Goal: Information Seeking & Learning: Learn about a topic

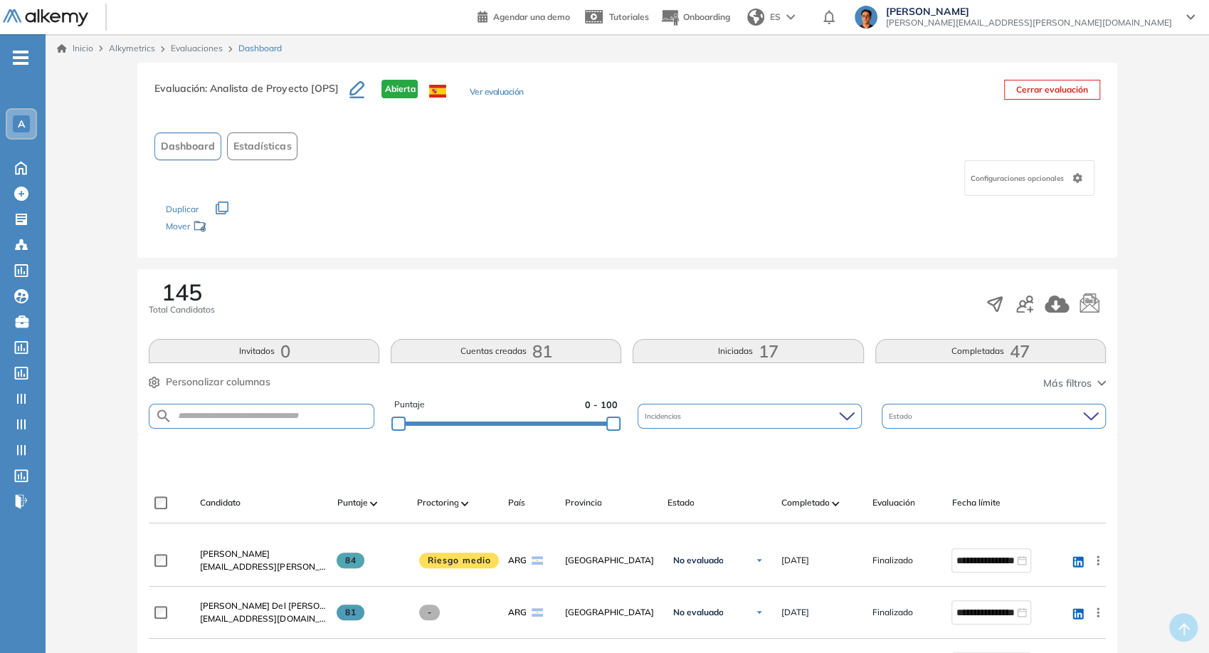
click at [359, 93] on icon "button" at bounding box center [356, 89] width 15 height 17
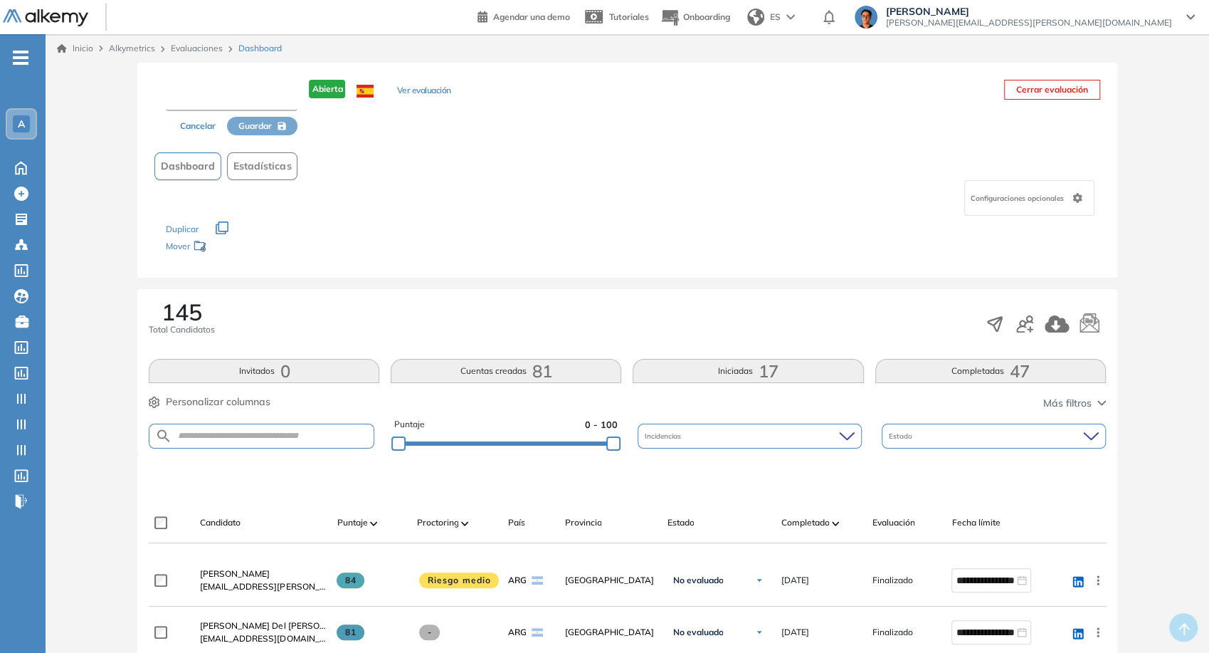
click at [270, 101] on input "text" at bounding box center [232, 98] width 132 height 26
drag, startPoint x: 194, startPoint y: 127, endPoint x: 238, endPoint y: 122, distance: 43.7
click at [194, 127] on button "Cancelar" at bounding box center [198, 126] width 58 height 19
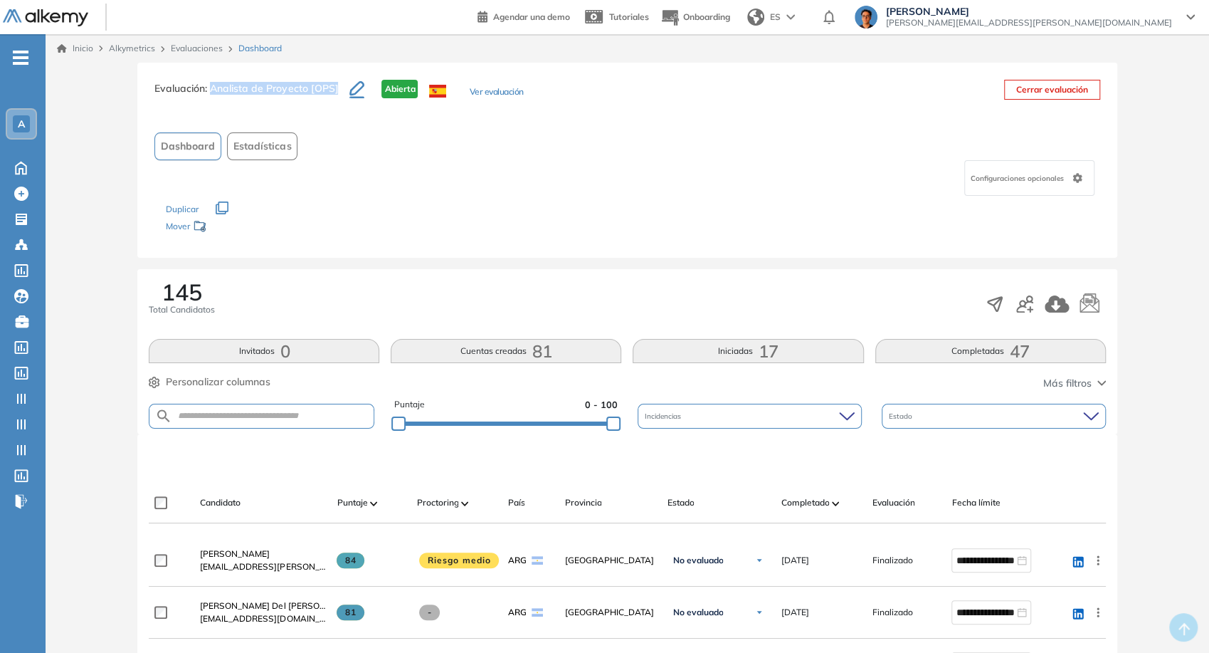
drag, startPoint x: 211, startPoint y: 83, endPoint x: 337, endPoint y: 109, distance: 128.7
click at [337, 109] on h3 "Evaluación : Analista de Proyecto [OPS]" at bounding box center [251, 95] width 195 height 30
copy span "Analista de Proyecto [OPS]"
click at [366, 133] on div "Dashboard Estadísticas" at bounding box center [626, 146] width 945 height 28
click at [350, 92] on icon "button" at bounding box center [356, 88] width 15 height 14
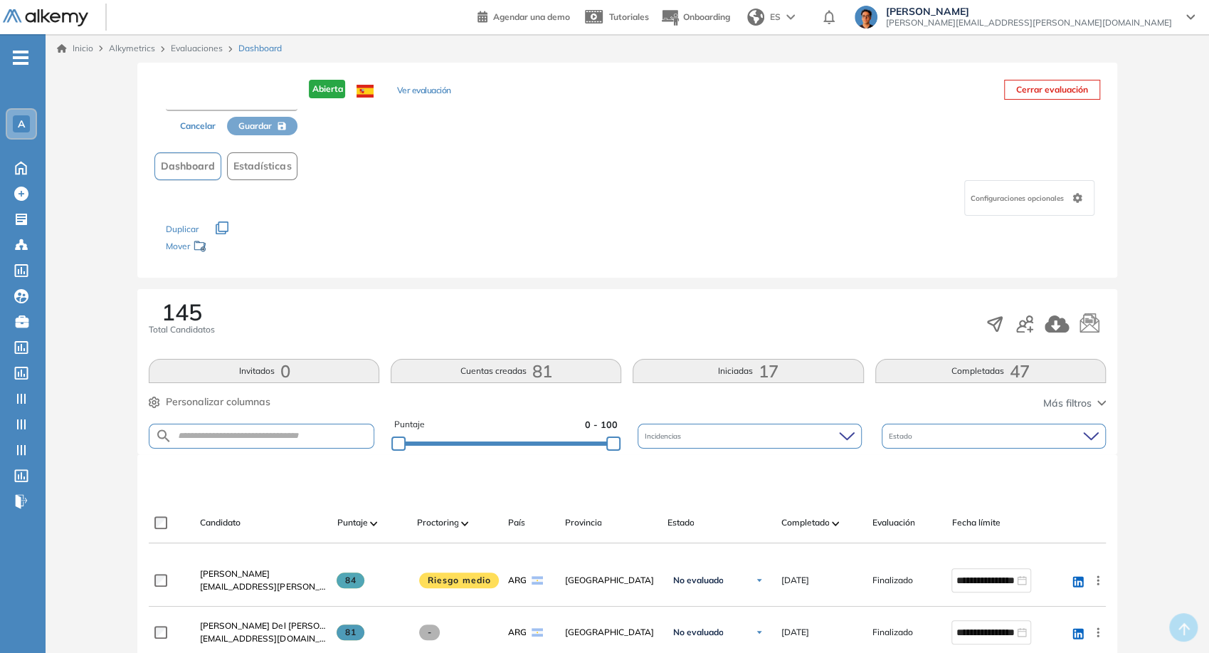
click at [260, 94] on input "text" at bounding box center [232, 98] width 132 height 26
paste input "**********"
click at [285, 98] on input "**********" at bounding box center [232, 98] width 133 height 26
drag, startPoint x: 258, startPoint y: 96, endPoint x: 311, endPoint y: 129, distance: 62.0
click at [258, 98] on input "**********" at bounding box center [232, 98] width 133 height 26
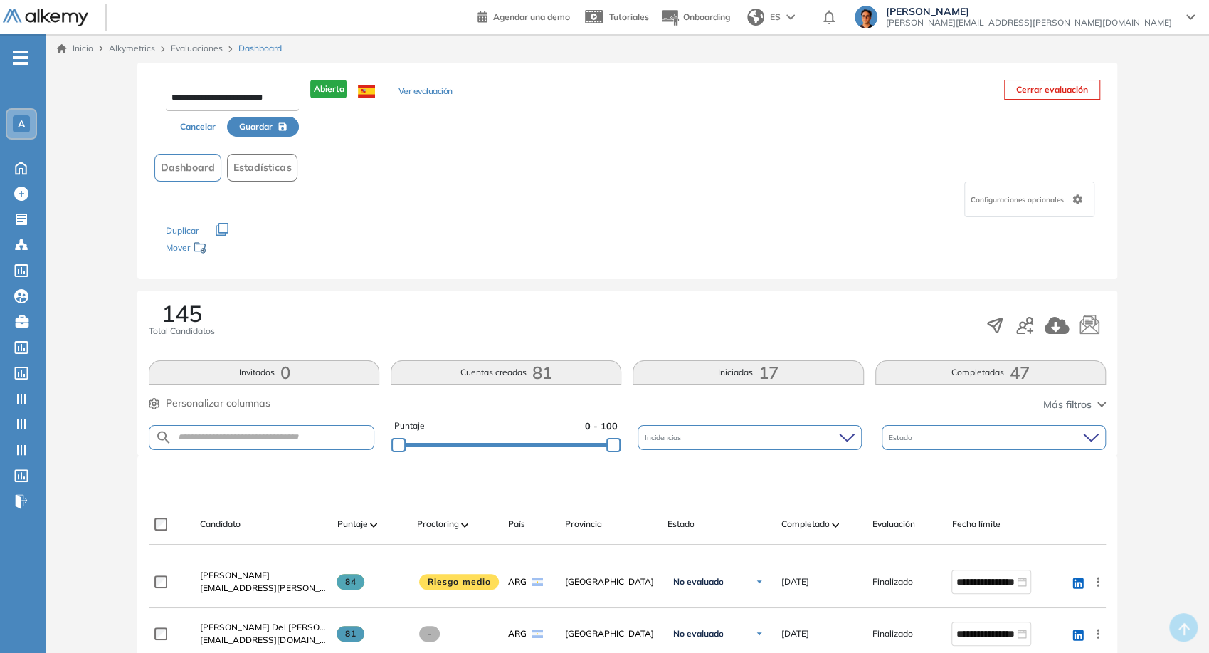
type input "**********"
click at [279, 122] on icon "button" at bounding box center [282, 126] width 9 height 9
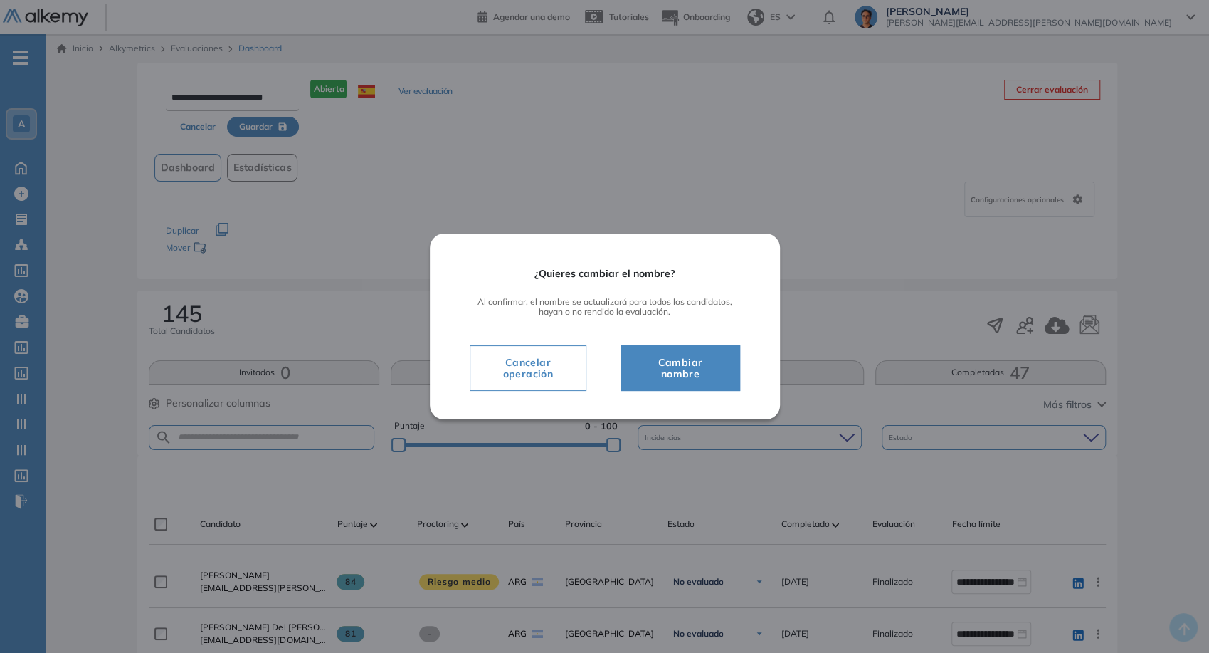
click at [686, 372] on span "Cambiar nombre" at bounding box center [679, 368] width 83 height 28
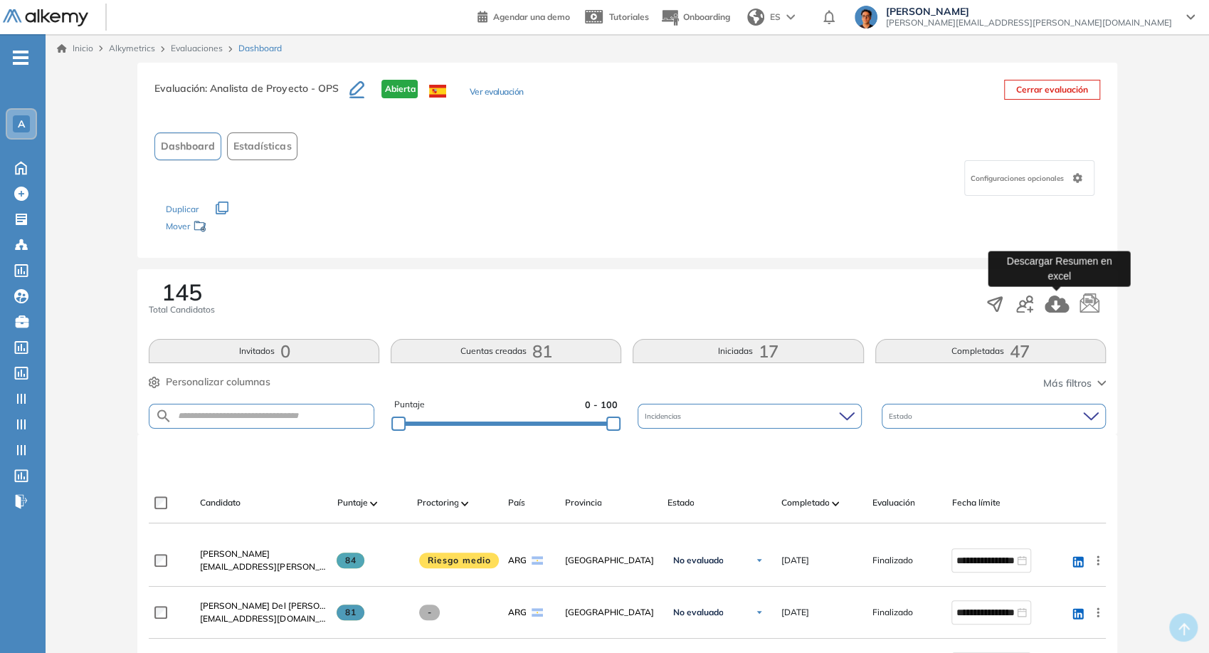
click at [1056, 309] on icon "button" at bounding box center [1057, 303] width 24 height 17
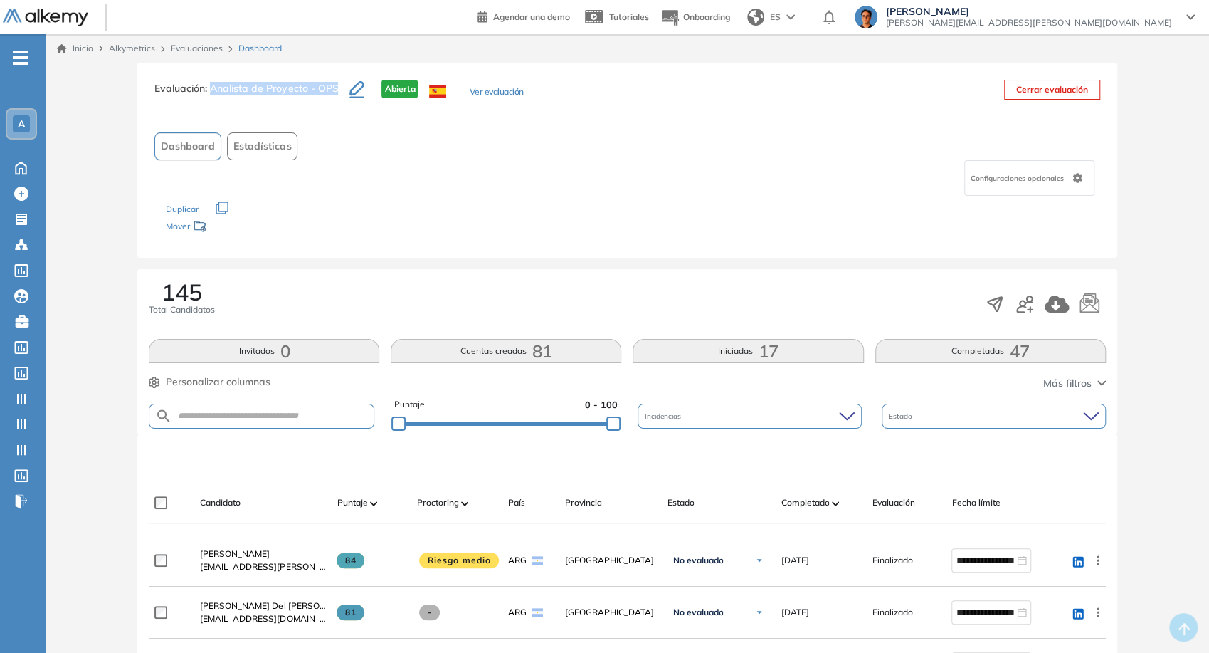
drag, startPoint x: 211, startPoint y: 85, endPoint x: 337, endPoint y: 98, distance: 126.7
click at [337, 98] on h3 "Evaluación : Analista de Proyecto - OPS" at bounding box center [251, 95] width 195 height 30
copy span "Analista de Proyecto - OPS"
click at [769, 132] on div "Dashboard Estadísticas" at bounding box center [626, 146] width 945 height 28
drag, startPoint x: 500, startPoint y: 118, endPoint x: 495, endPoint y: 100, distance: 19.0
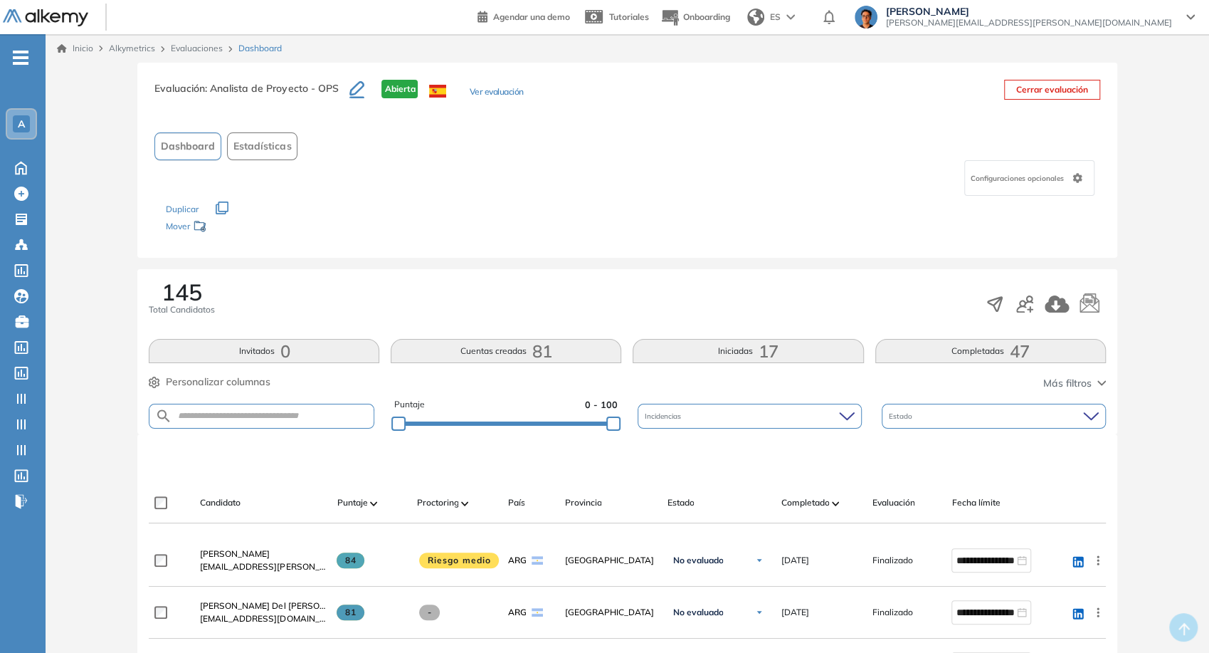
click at [500, 118] on div "Evaluación : Analista de Proyecto - OPS Abierta Ver evaluación Cerrar evaluació…" at bounding box center [626, 160] width 979 height 195
click at [495, 100] on button "Ver evaluación" at bounding box center [496, 92] width 54 height 15
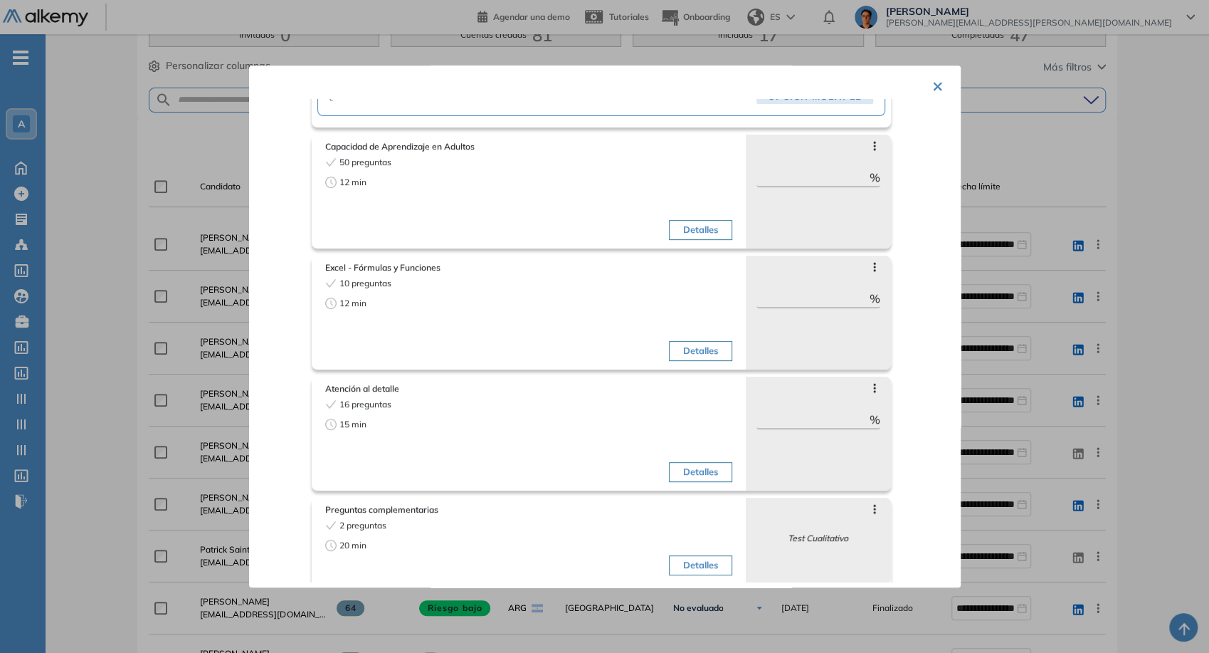
scroll to position [214, 0]
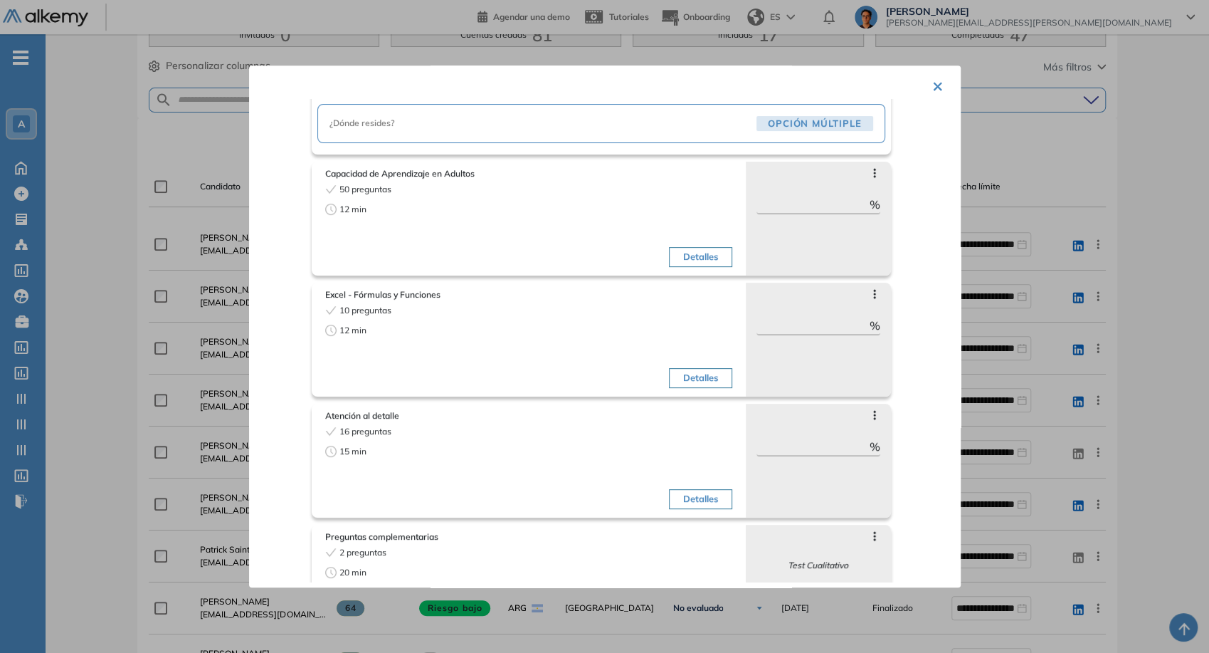
click at [523, 338] on div "10 preguntas 12 min Detalles" at bounding box center [529, 349] width 408 height 90
click at [705, 381] on button "Detalles" at bounding box center [700, 378] width 63 height 20
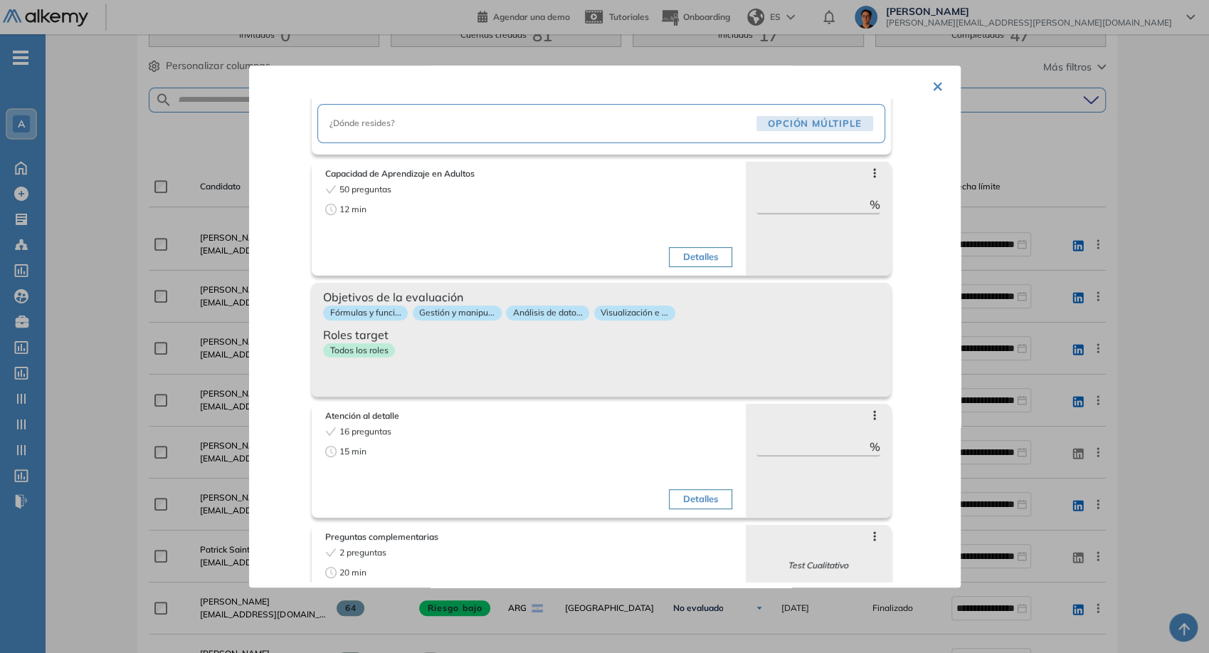
click at [697, 381] on div "Objetivos de la evaluación Fórmulas y funci... Gestión y manipu... Análisis de …" at bounding box center [601, 340] width 579 height 114
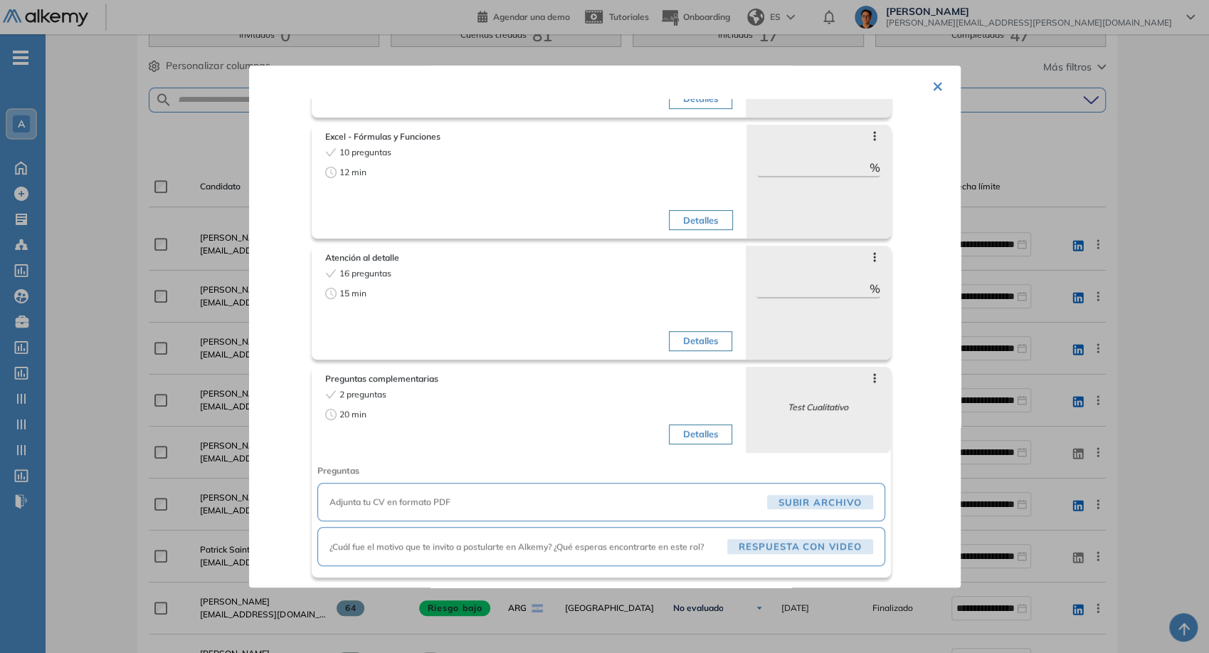
scroll to position [0, 0]
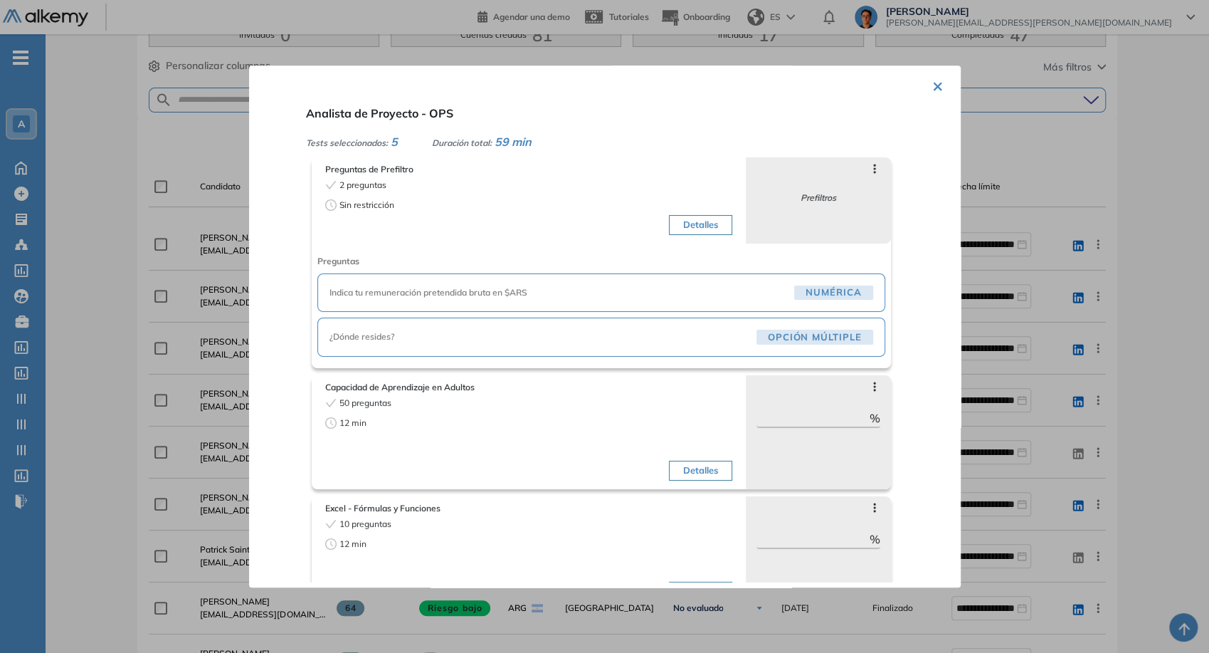
click at [932, 92] on button "×" at bounding box center [937, 85] width 11 height 28
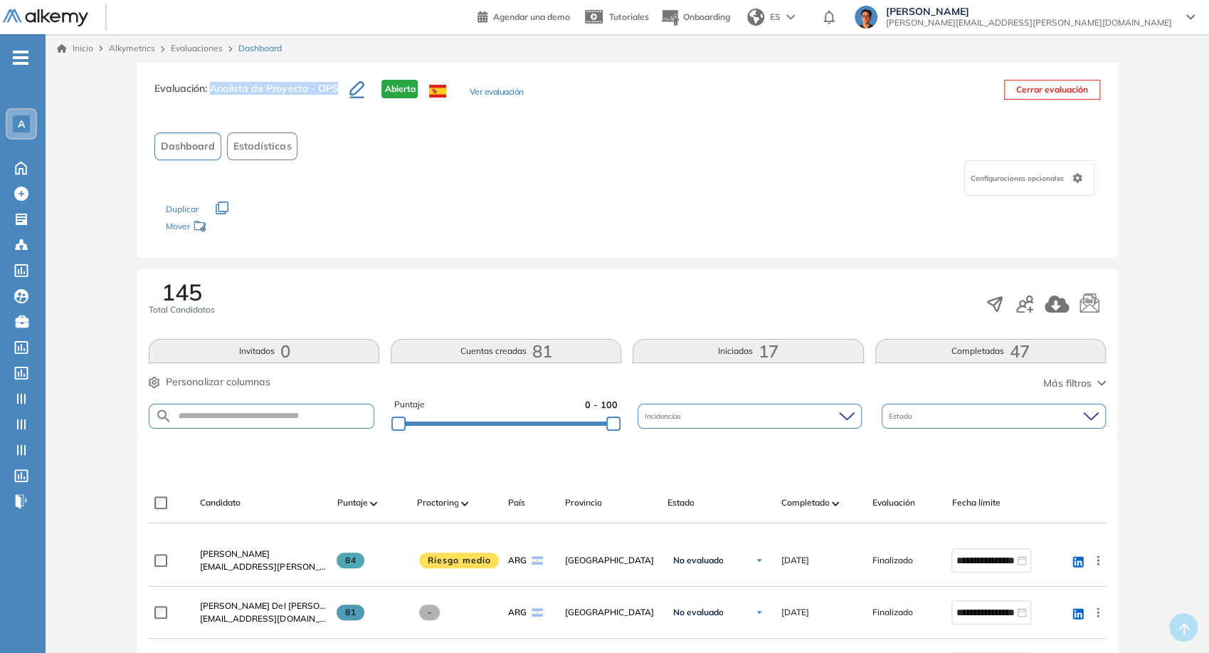
drag, startPoint x: 214, startPoint y: 88, endPoint x: 340, endPoint y: 98, distance: 127.1
click at [340, 98] on h3 "Evaluación : Analista de Proyecto - OPS" at bounding box center [251, 95] width 195 height 30
copy span "Analista de Proyecto - OPS"
click at [503, 90] on button "Ver evaluación" at bounding box center [496, 92] width 54 height 15
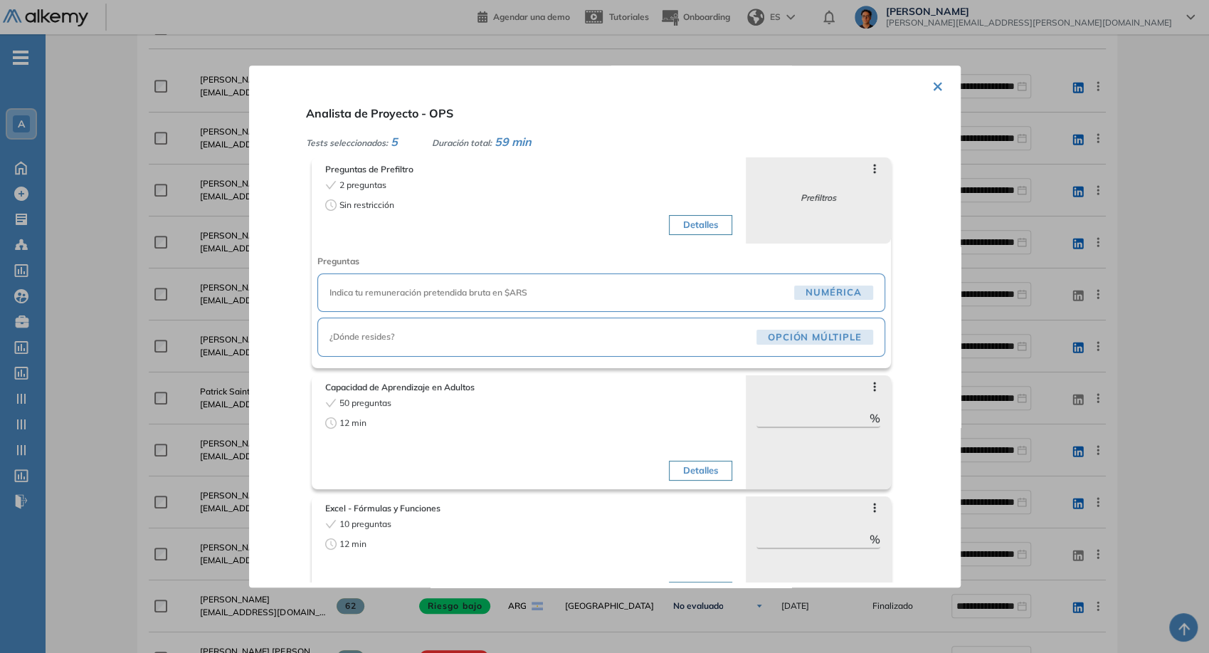
click at [533, 345] on div "¿Dónde resides? Opción Múltiple" at bounding box center [601, 336] width 568 height 39
click at [533, 222] on button "Detalles" at bounding box center [700, 225] width 63 height 20
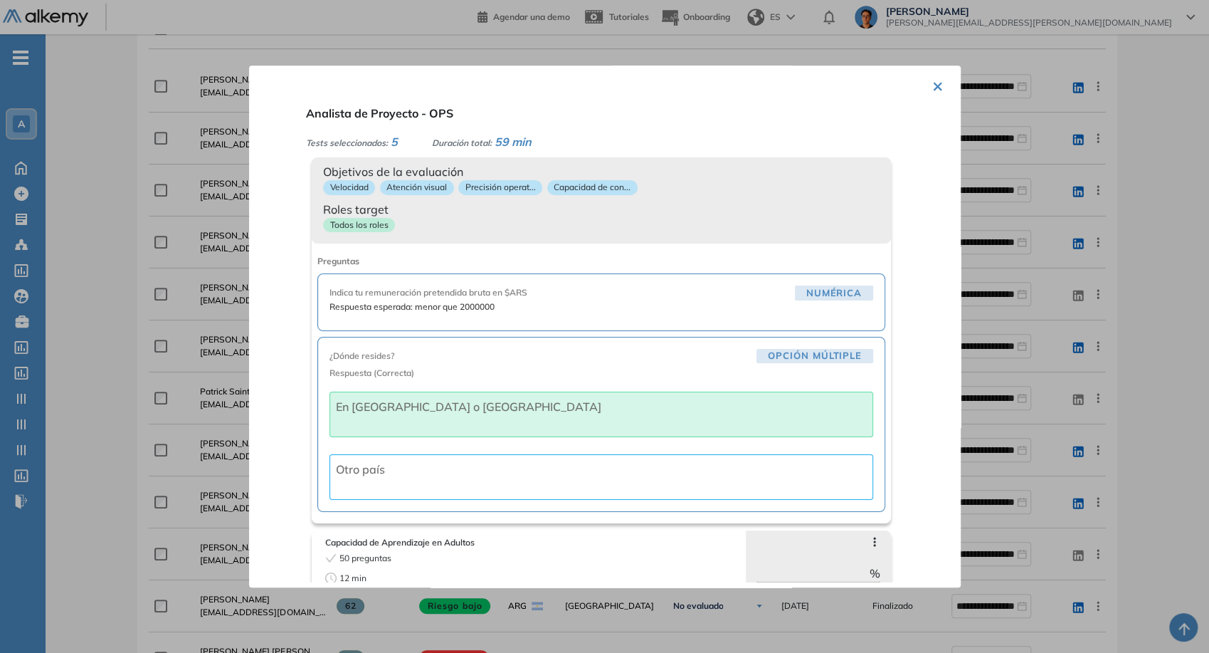
click at [404, 302] on span "Respuesta esperada: menor que 2000000" at bounding box center [602, 306] width 544 height 13
click at [419, 214] on span "Roles target" at bounding box center [601, 208] width 557 height 17
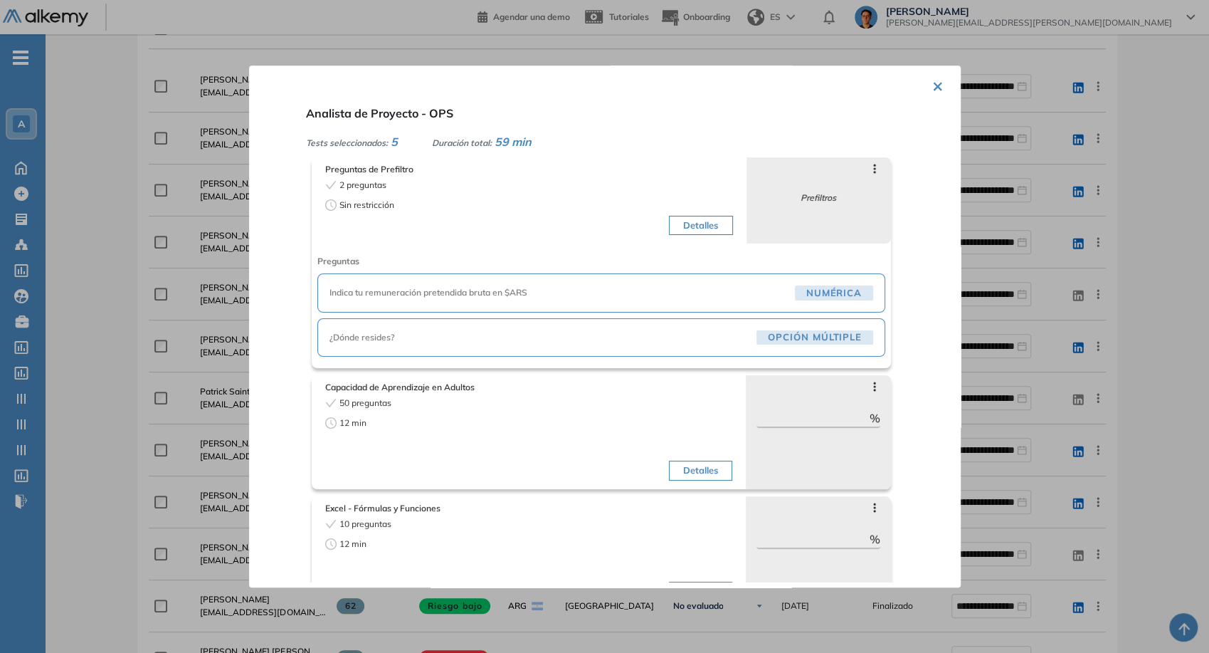
click at [167, 298] on div at bounding box center [604, 326] width 1209 height 653
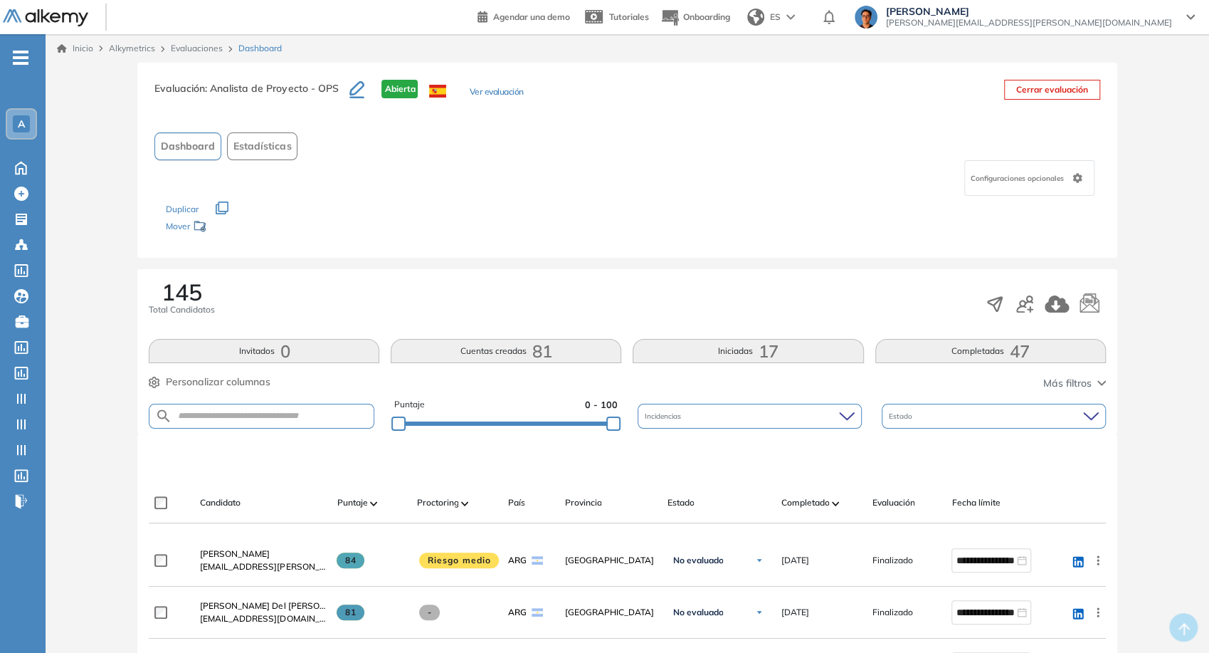
click at [207, 47] on link "Evaluaciones" at bounding box center [197, 48] width 52 height 11
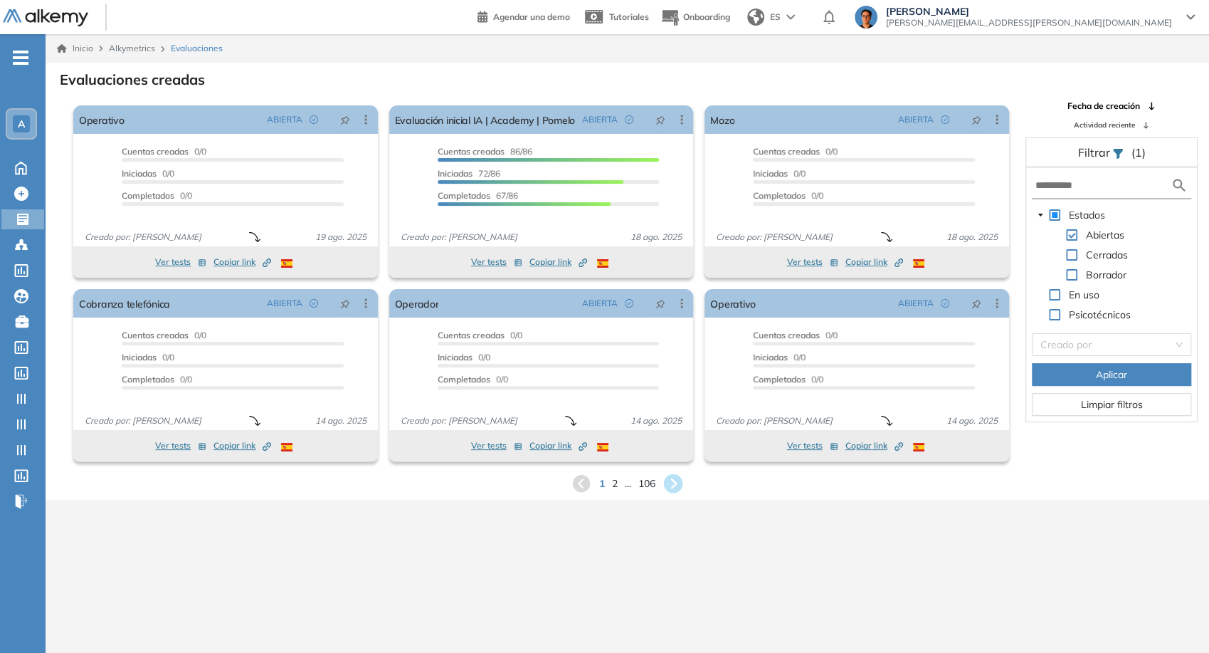
click at [533, 489] on icon at bounding box center [673, 483] width 19 height 19
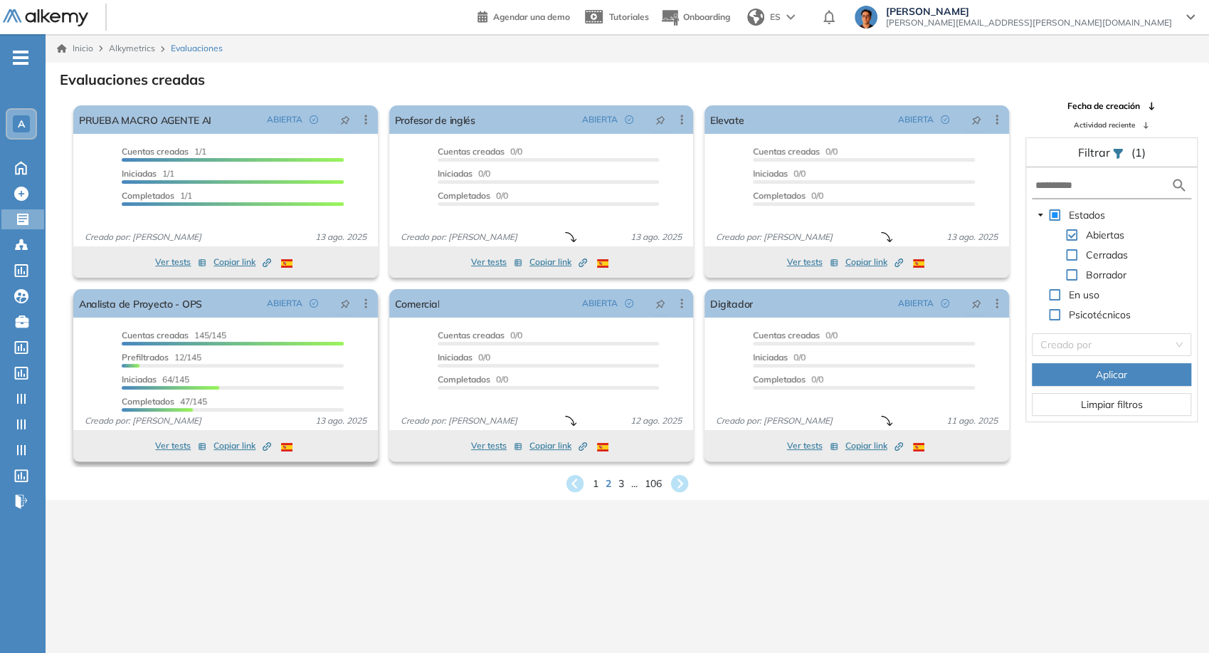
click at [330, 423] on span "13 ago. 2025" at bounding box center [341, 420] width 63 height 13
click at [533, 489] on icon at bounding box center [680, 483] width 19 height 19
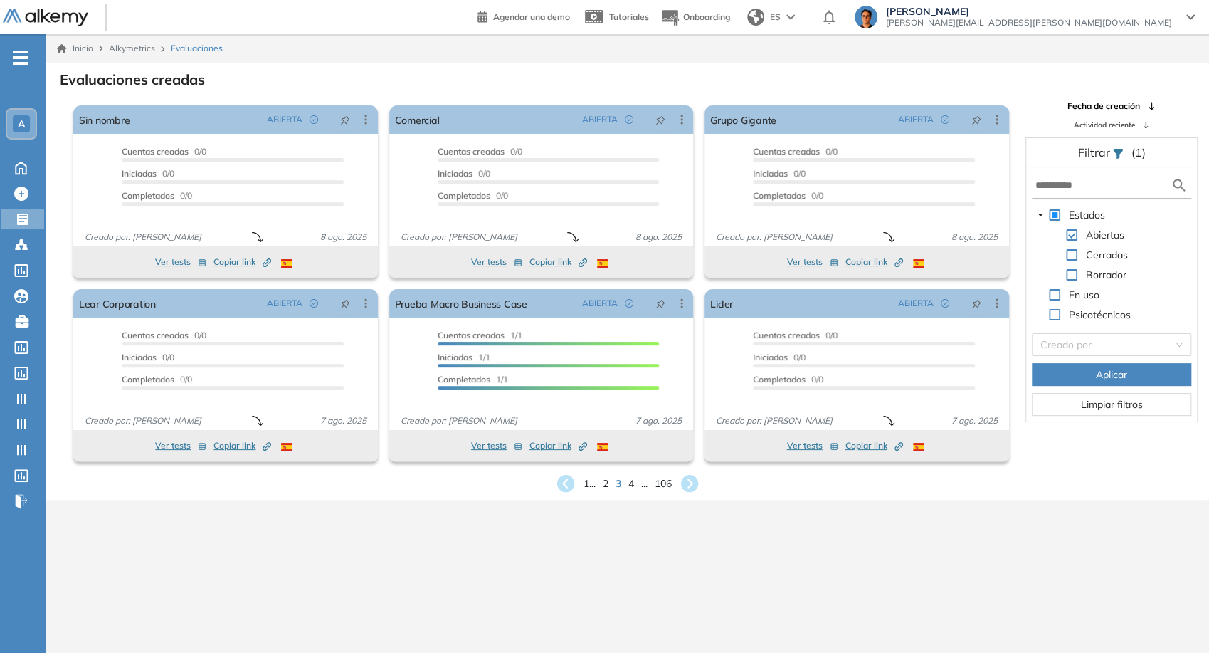
click at [533, 479] on icon at bounding box center [688, 483] width 17 height 17
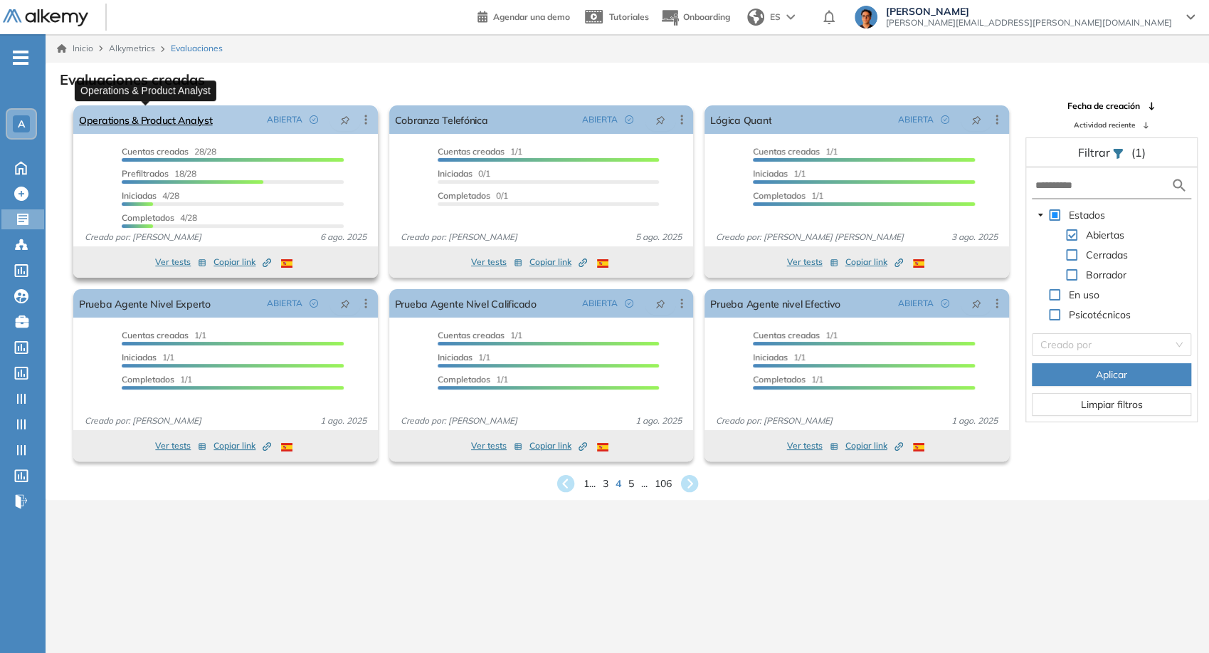
click at [154, 127] on link "Operations & Product Analyst" at bounding box center [146, 119] width 134 height 28
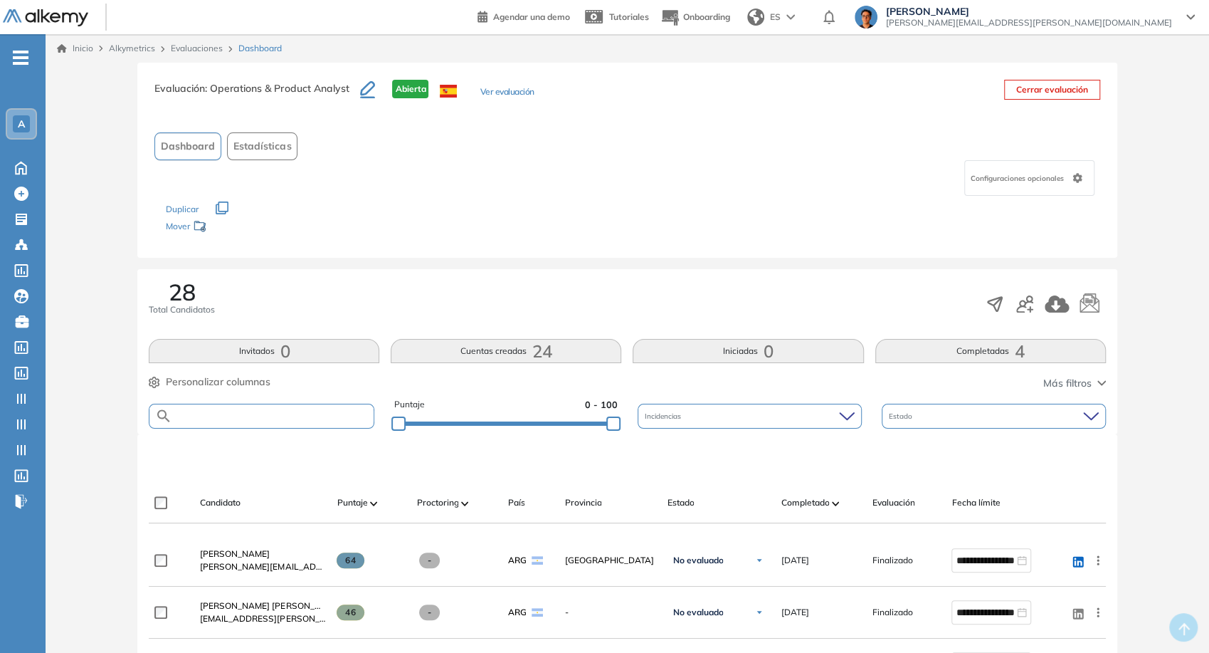
click at [354, 418] on input "text" at bounding box center [272, 416] width 201 height 11
type input "***"
type input "*****"
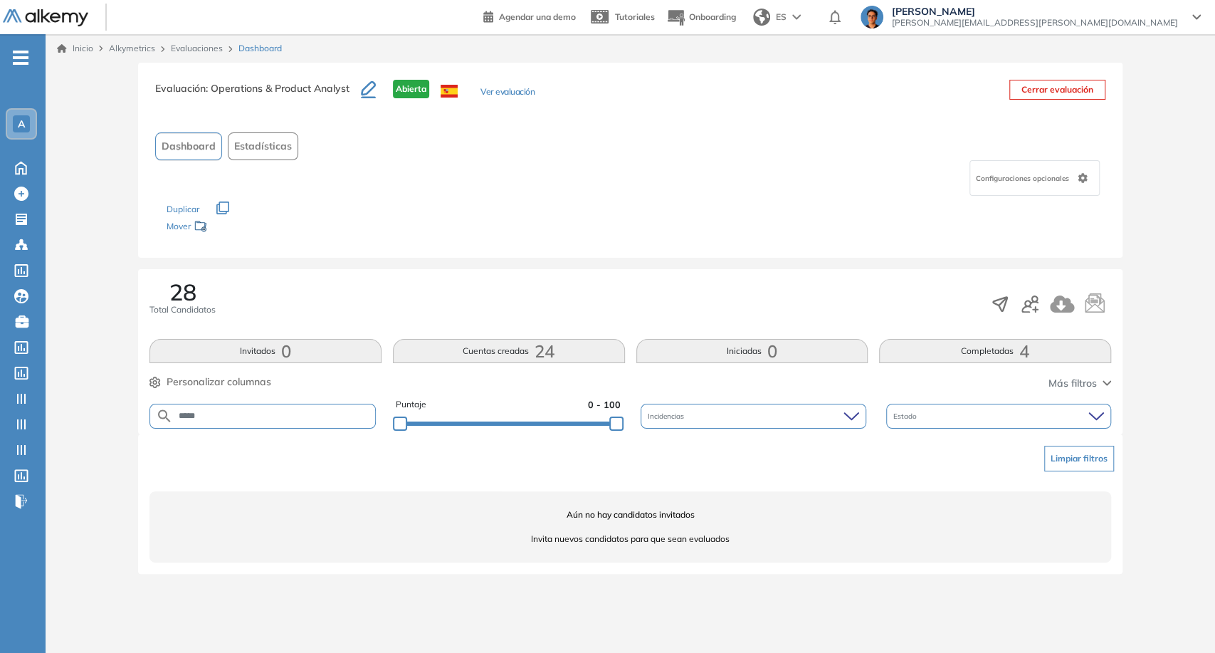
click at [182, 48] on link "Evaluaciones" at bounding box center [197, 48] width 52 height 11
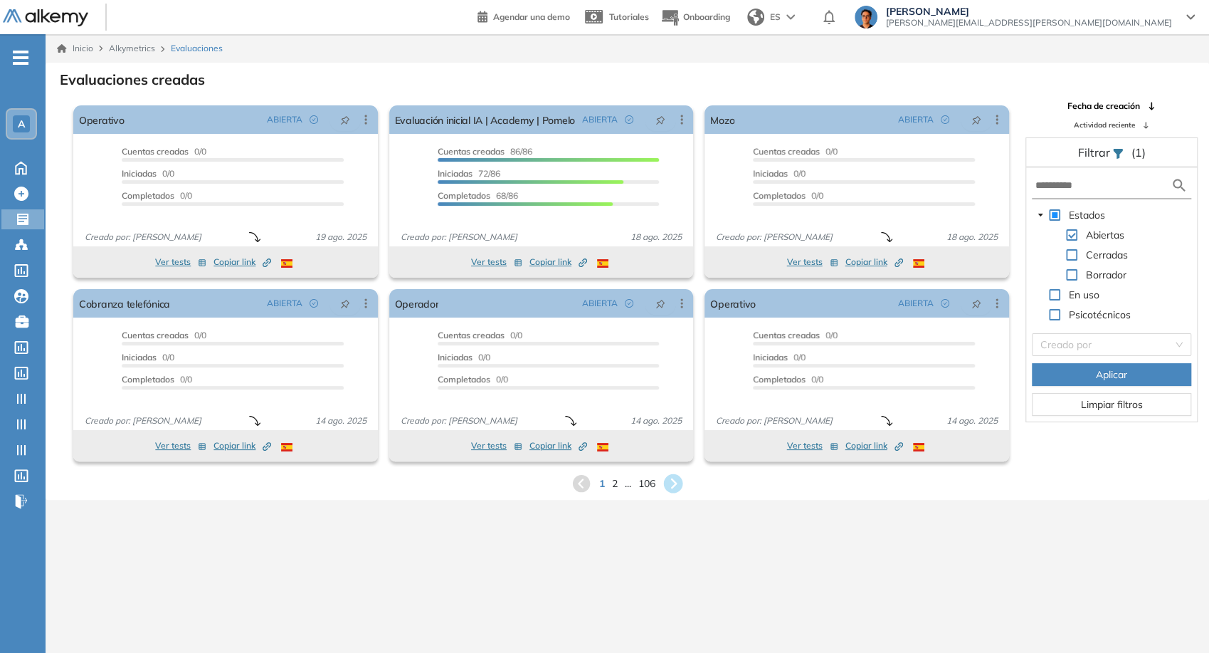
click at [533, 485] on icon at bounding box center [673, 483] width 19 height 19
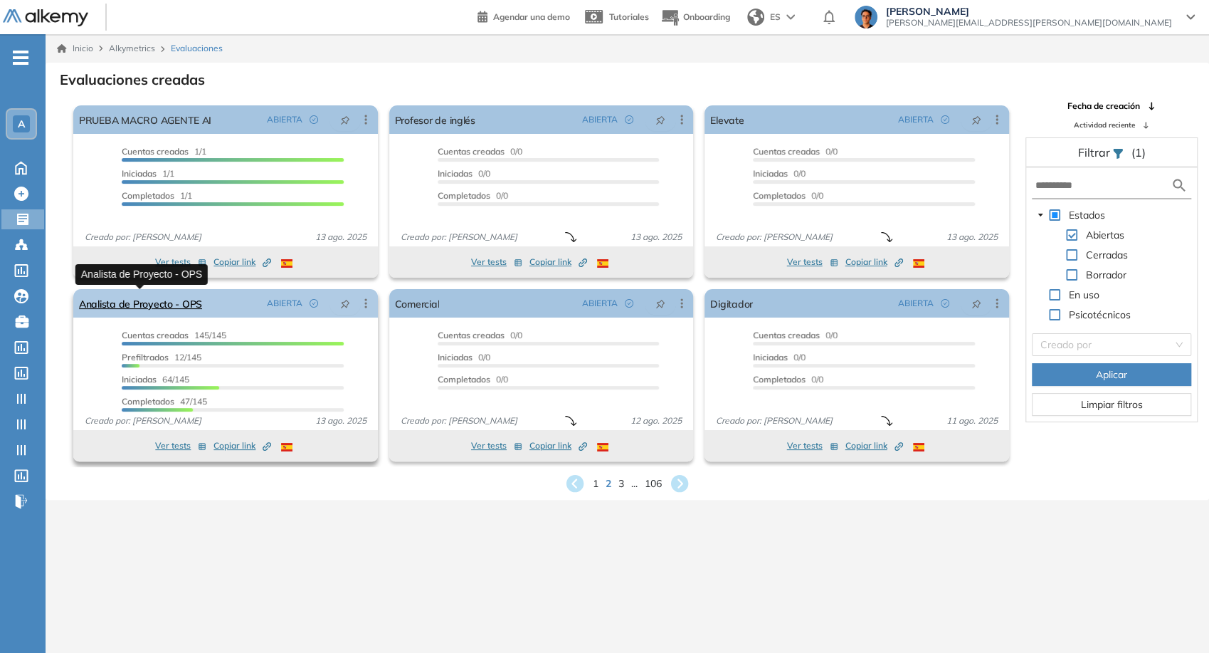
click at [154, 305] on link "Analista de Proyecto - OPS" at bounding box center [140, 303] width 123 height 28
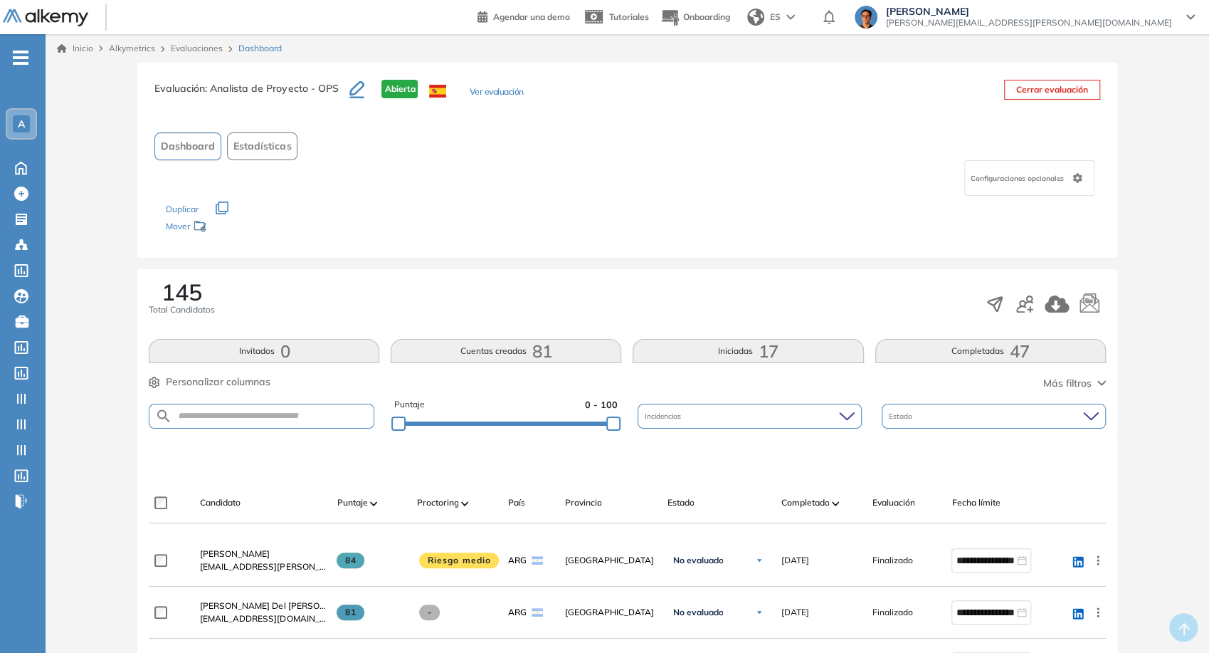
click at [533, 356] on button "Completadas 47" at bounding box center [991, 351] width 231 height 24
click at [508, 356] on button "Cuentas creadas 81" at bounding box center [506, 351] width 231 height 24
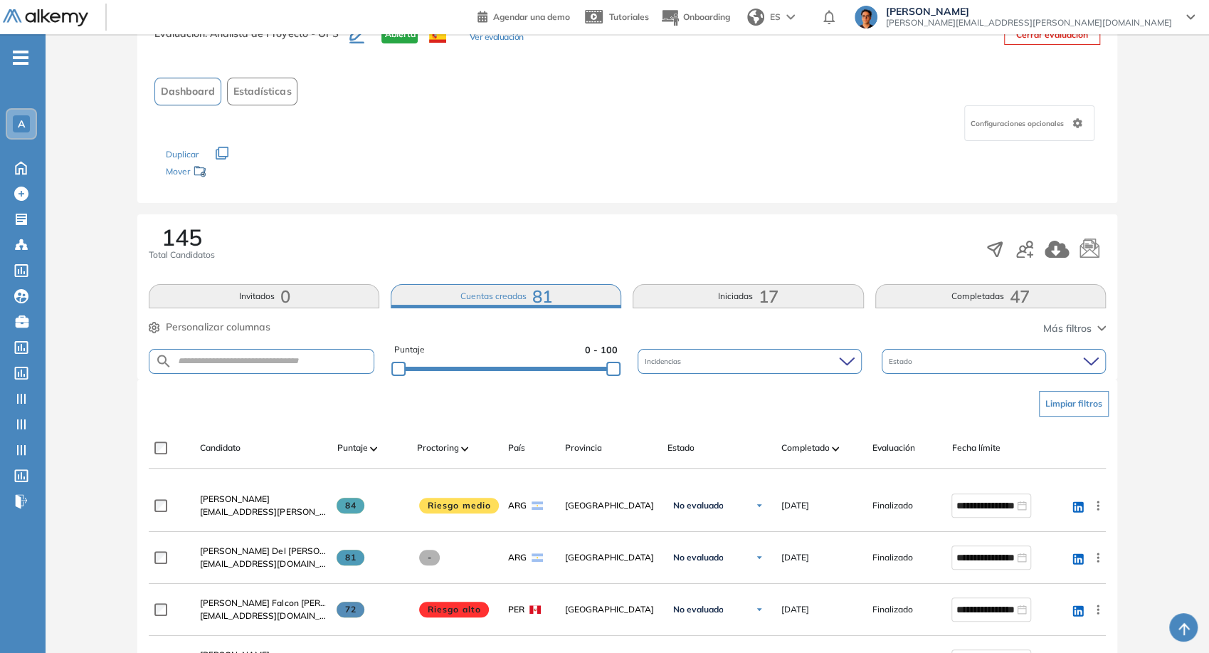
scroll to position [79, 0]
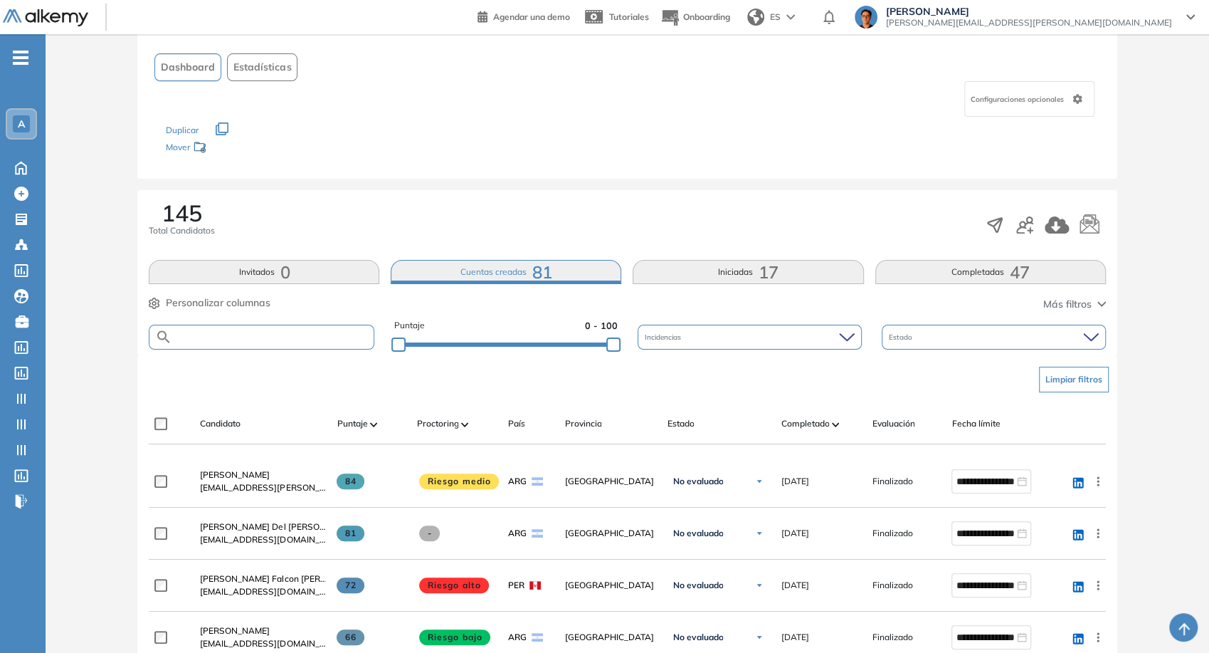
click at [284, 337] on input "text" at bounding box center [272, 337] width 201 height 11
type input "*****"
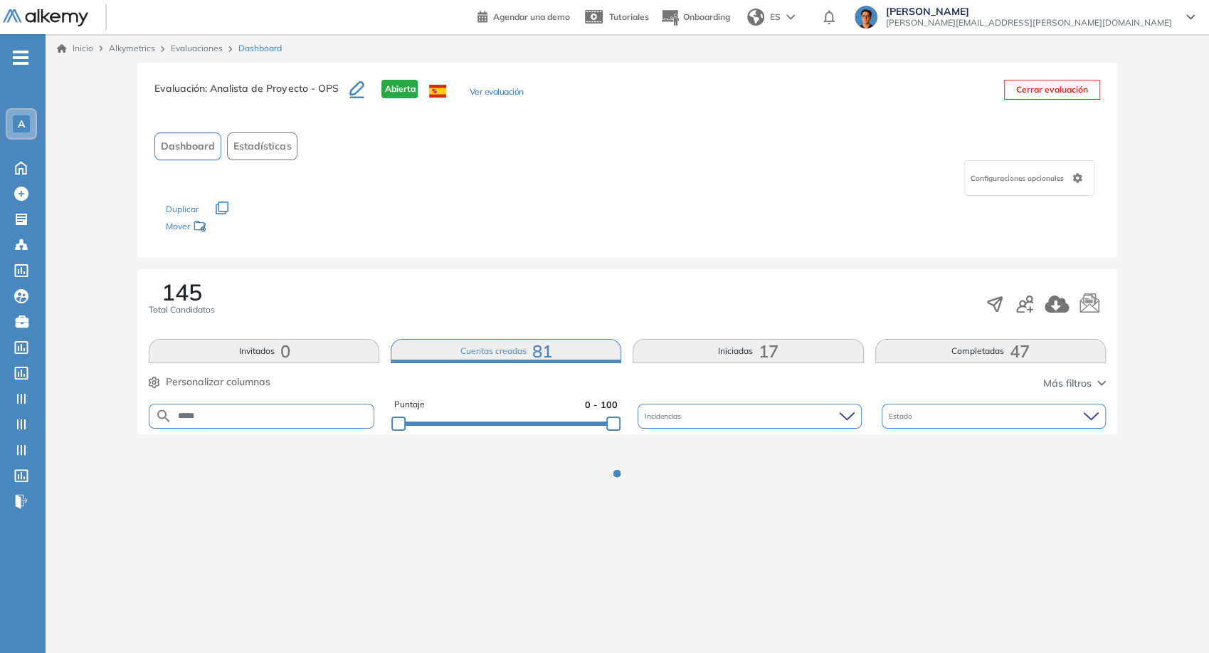
scroll to position [0, 0]
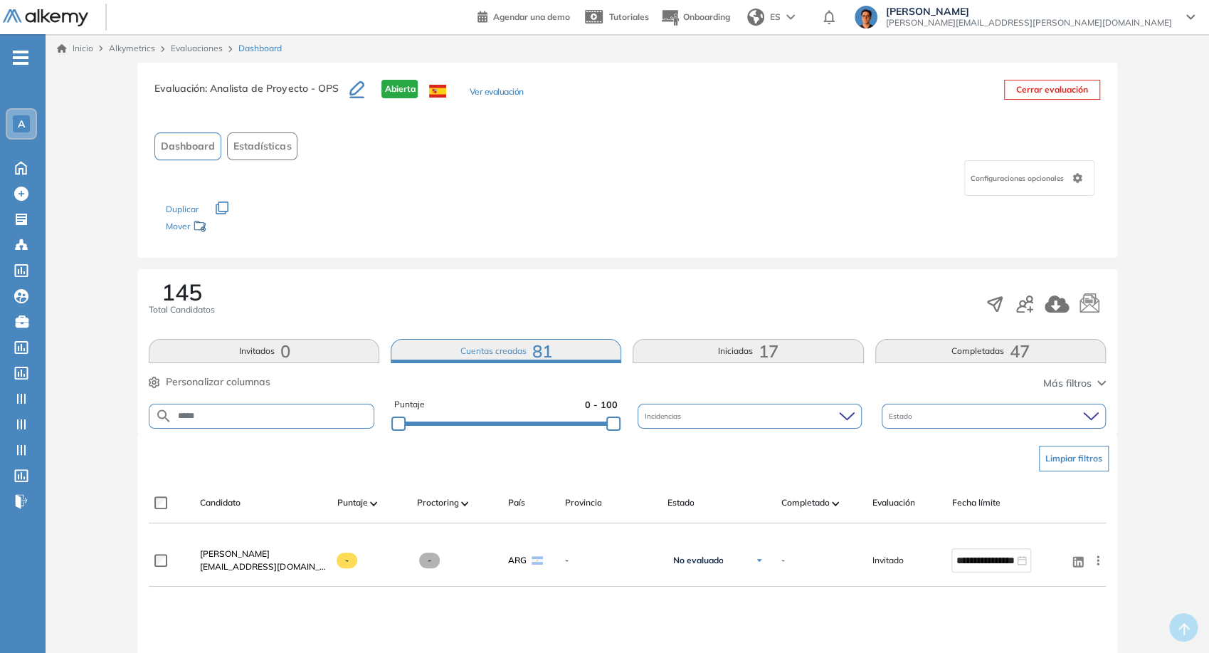
click at [47, 21] on img at bounding box center [45, 18] width 85 height 18
